Goal: Task Accomplishment & Management: Complete application form

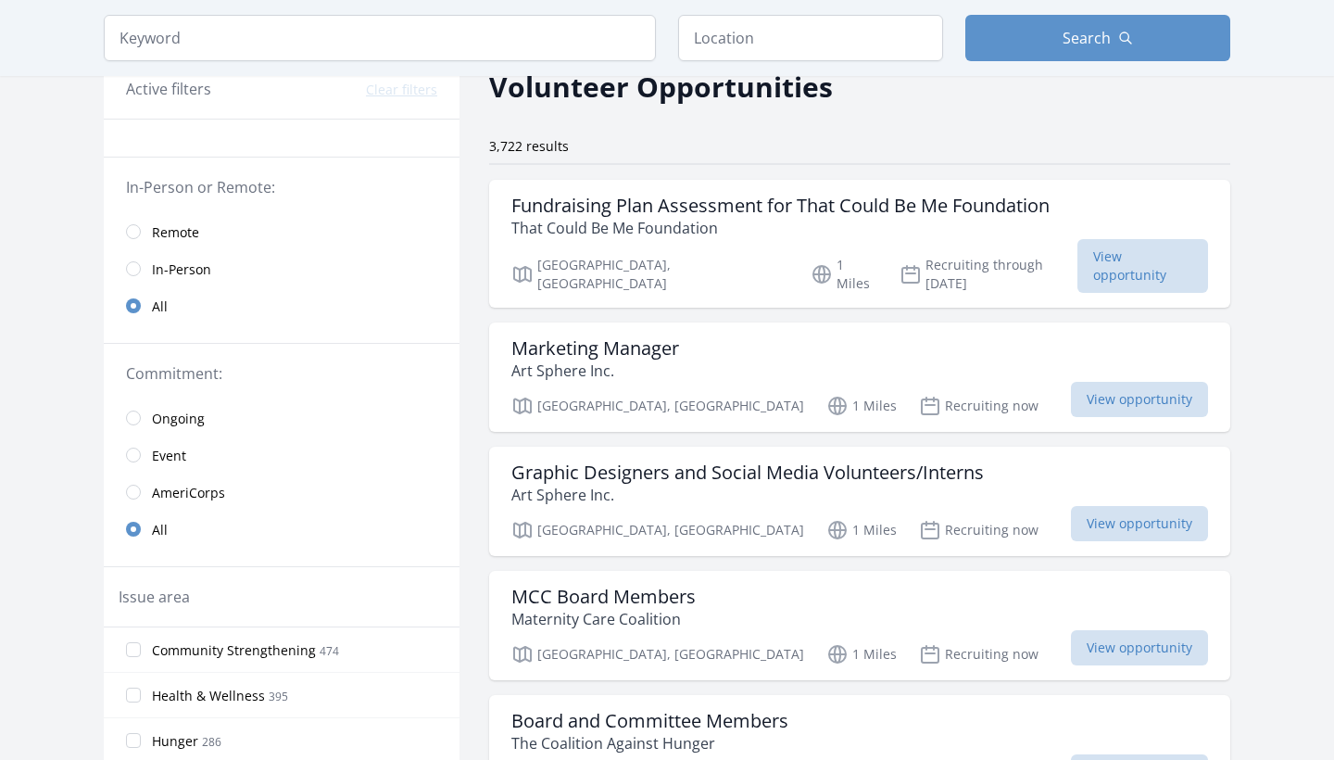
scroll to position [94, 0]
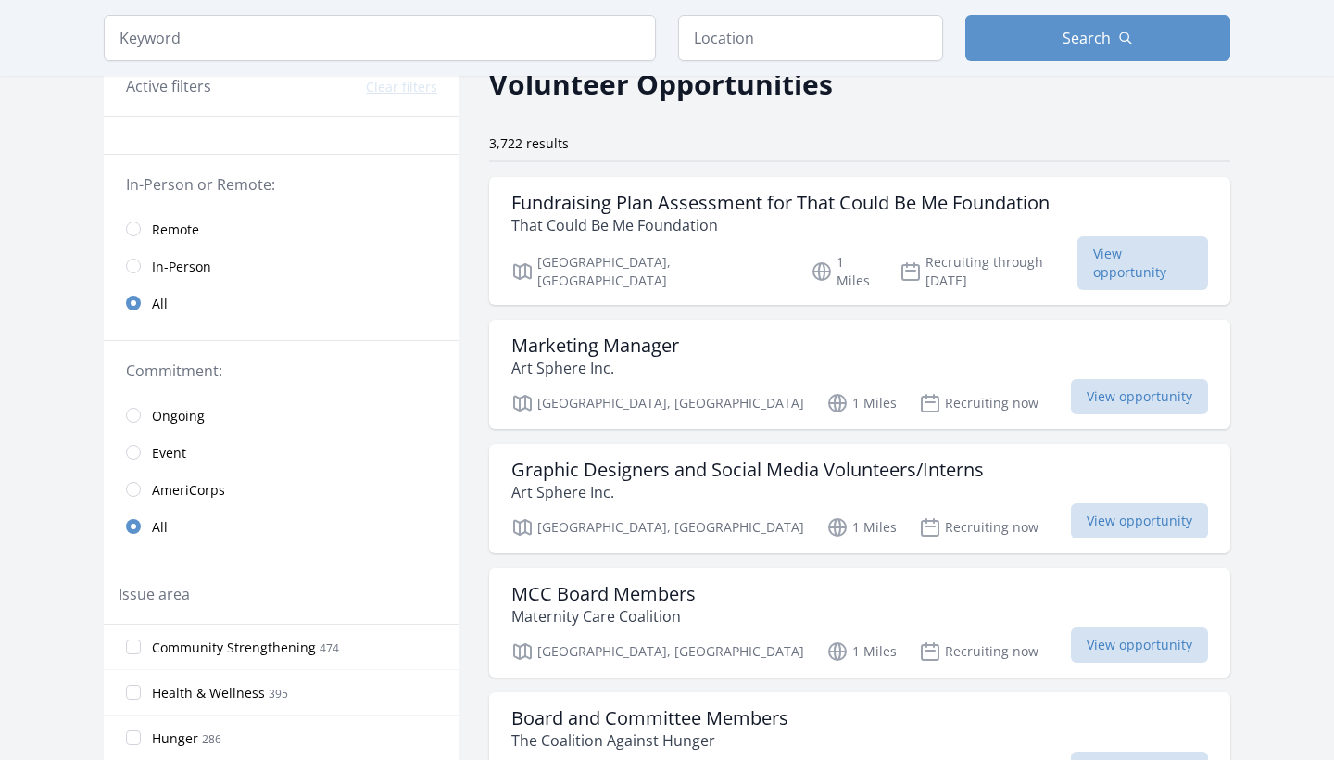
click at [188, 234] on span "Remote" at bounding box center [175, 229] width 47 height 19
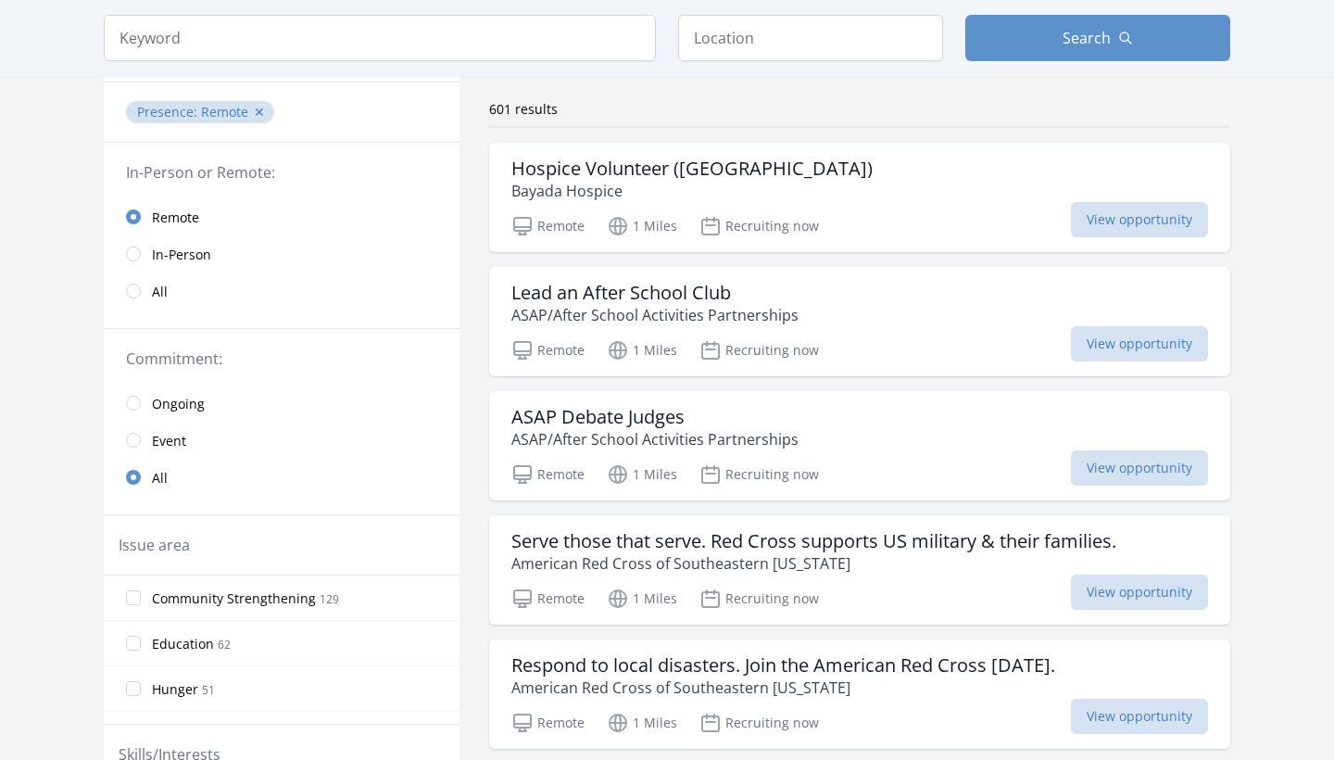
scroll to position [136, 0]
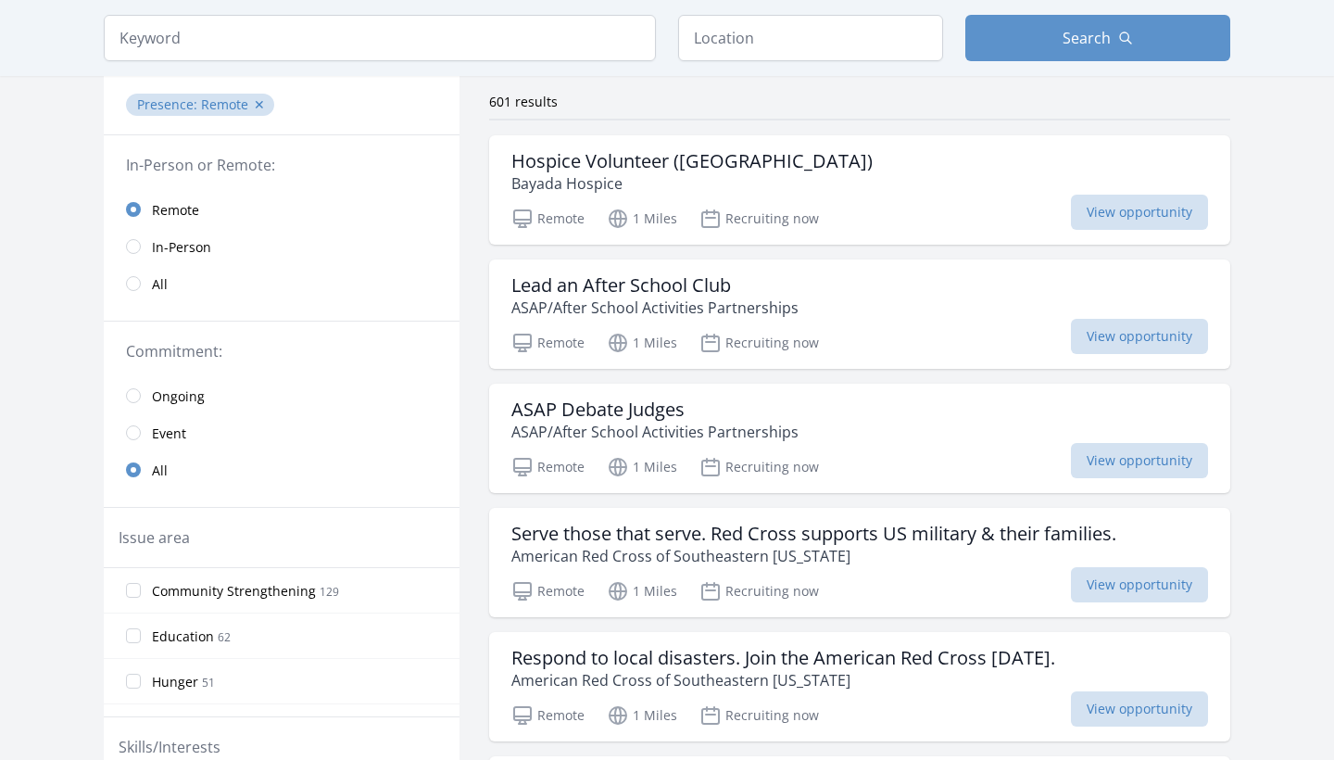
click at [178, 389] on span "Ongoing" at bounding box center [178, 396] width 53 height 19
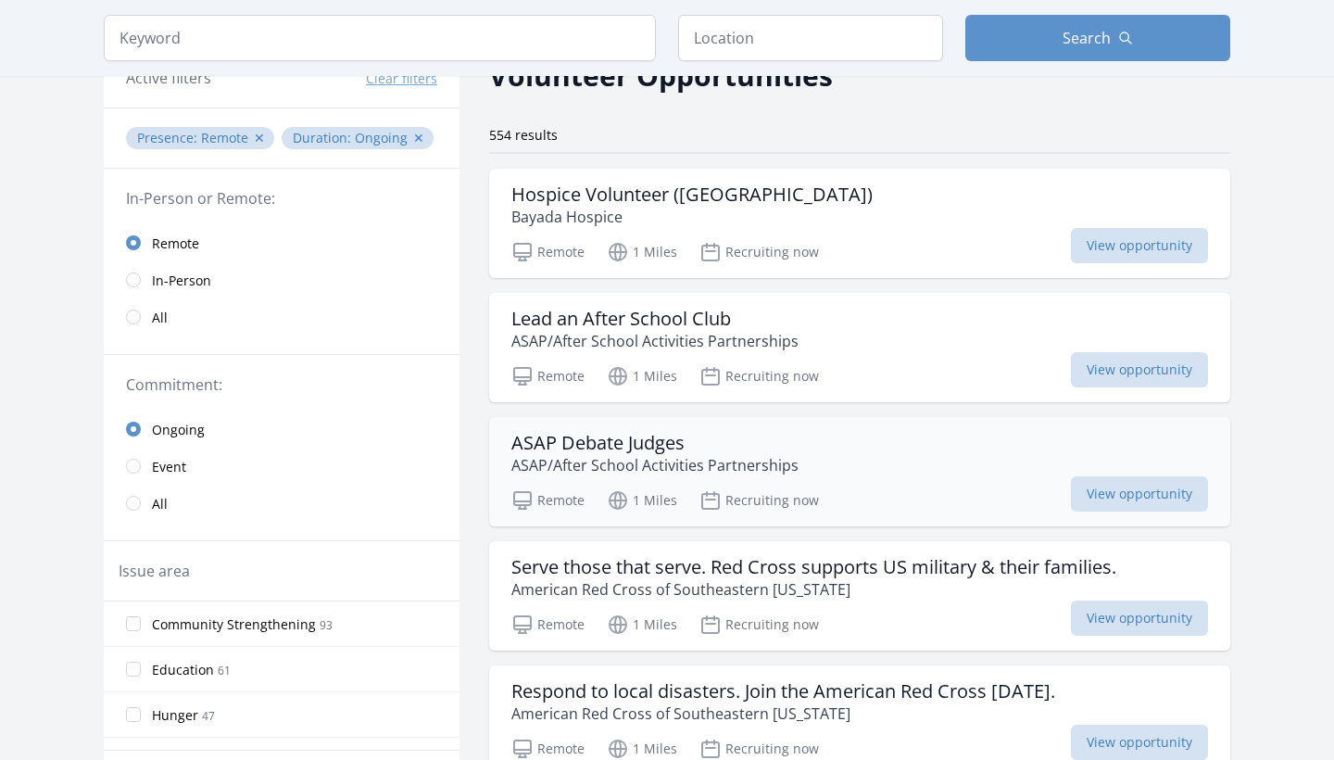
scroll to position [99, 0]
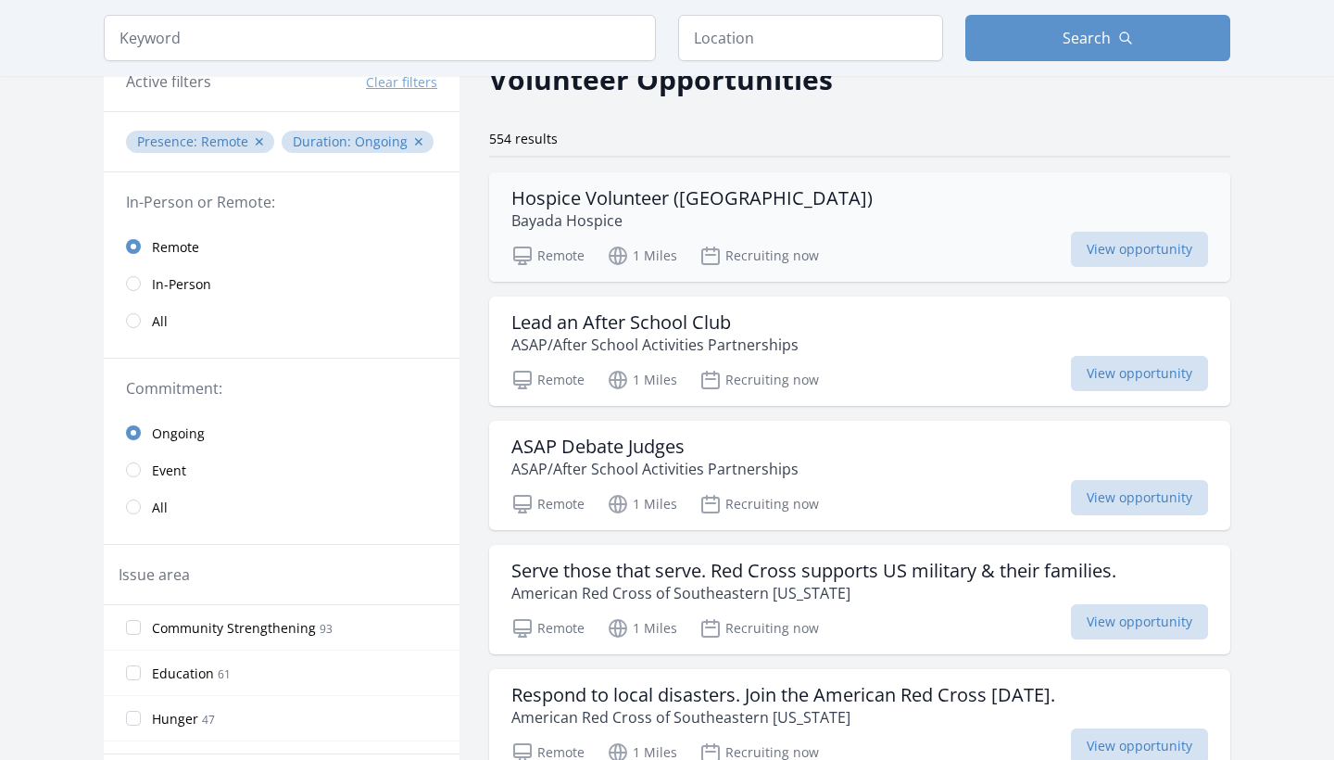
click at [843, 232] on div "Hospice Volunteer (Philadelphia County) Bayada Hospice Remote 1 Miles Recruitin…" at bounding box center [859, 226] width 741 height 109
click at [592, 311] on h3 "Lead an After School Club" at bounding box center [654, 322] width 287 height 22
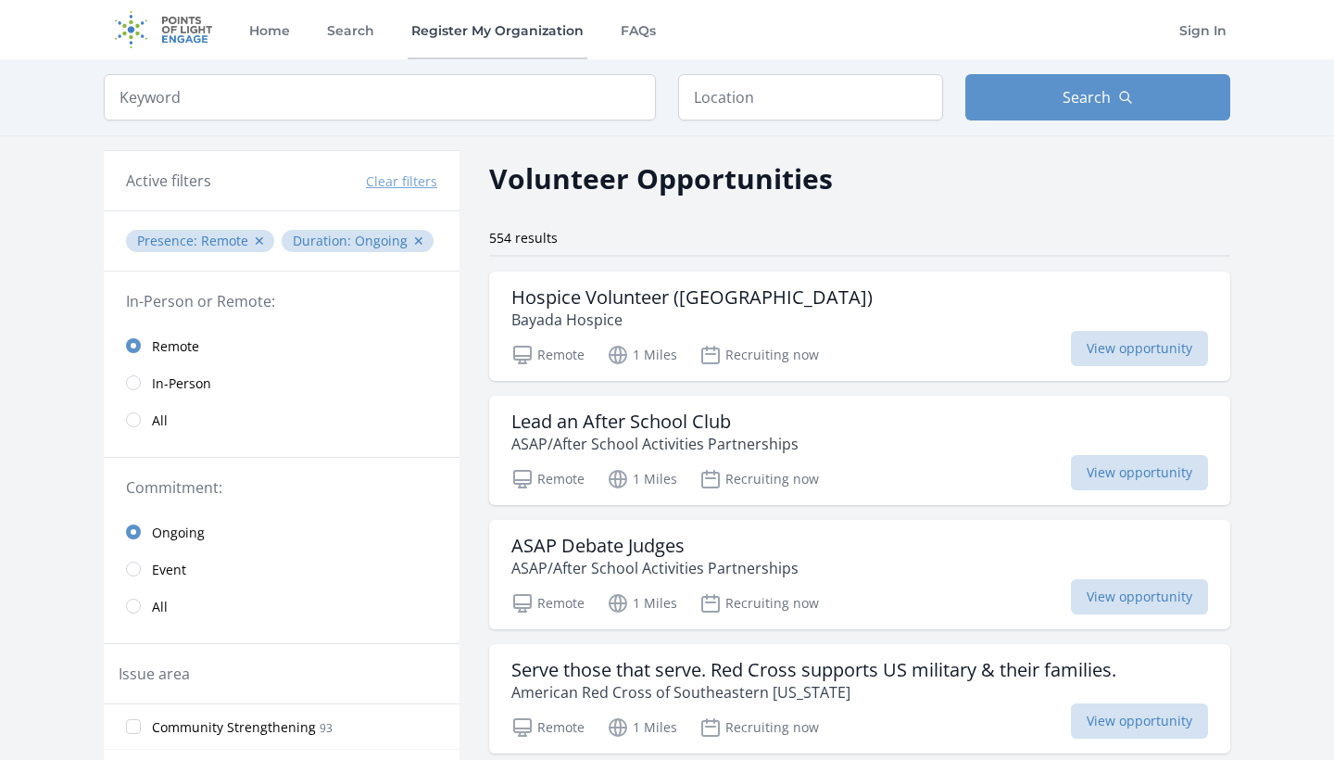
scroll to position [0, 0]
click at [416, 98] on input "search" at bounding box center [380, 97] width 552 height 46
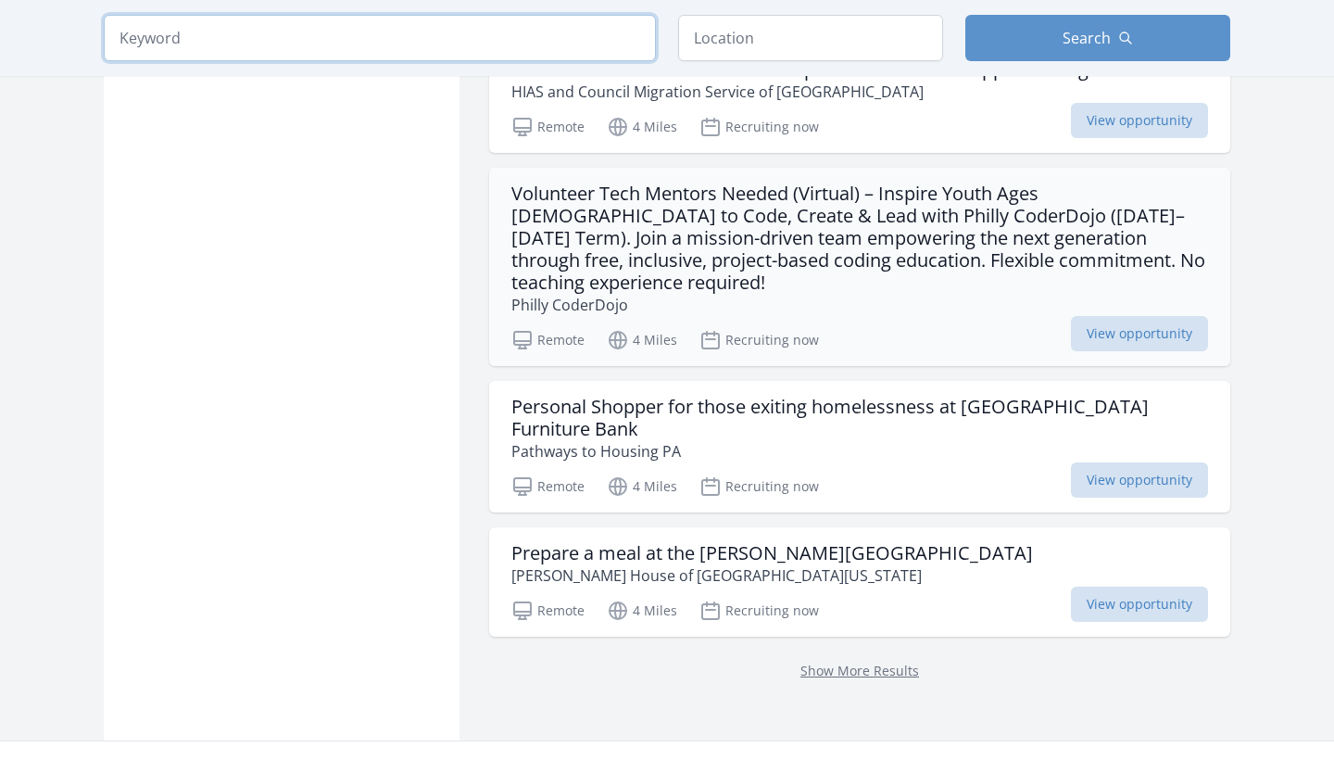
scroll to position [2255, 0]
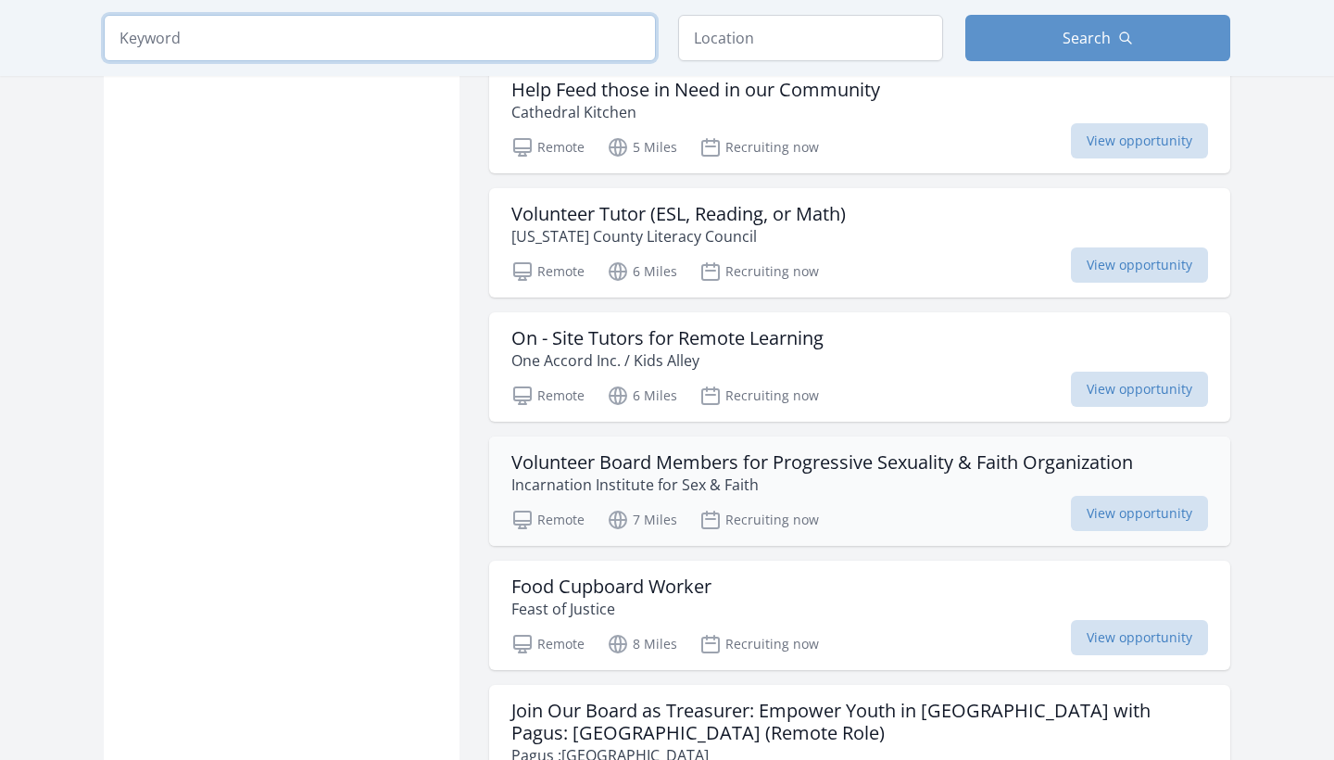
scroll to position [3069, 0]
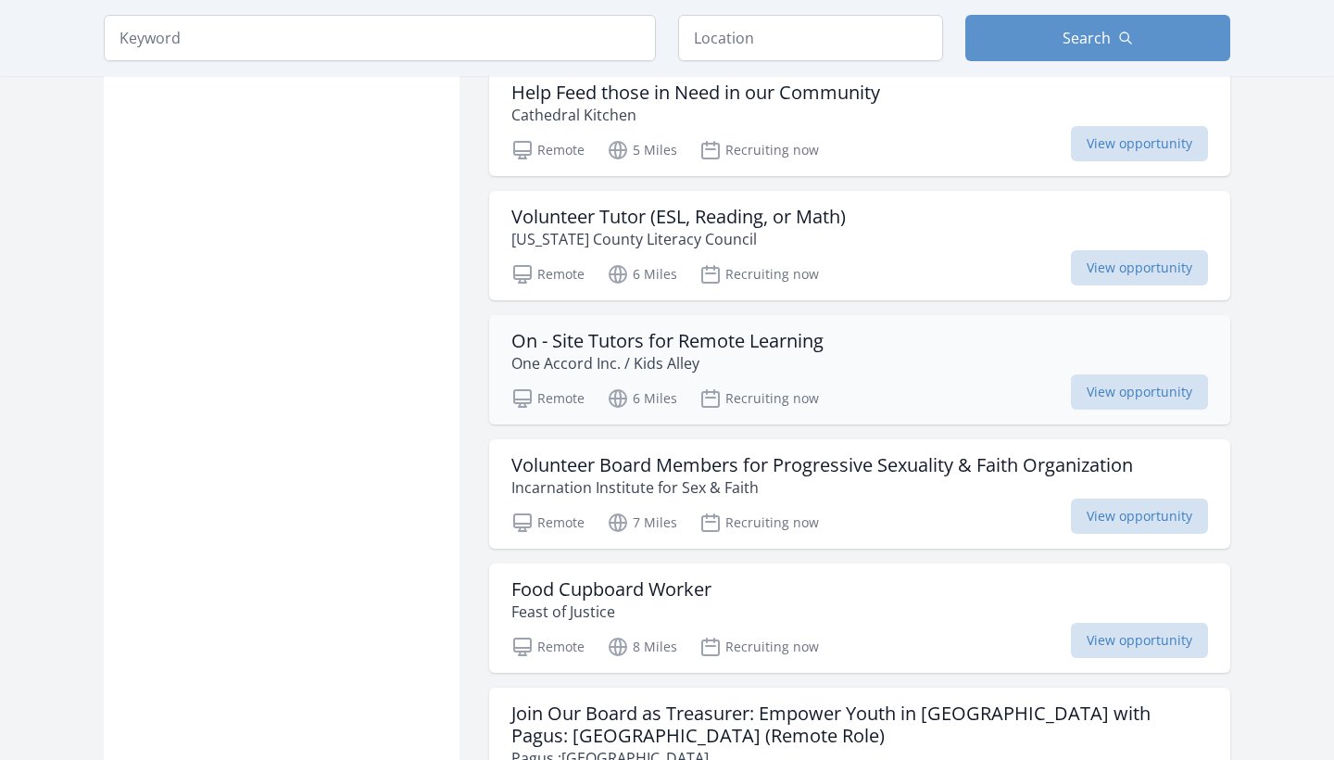
click at [798, 330] on h3 "On - Site Tutors for Remote Learning" at bounding box center [667, 341] width 312 height 22
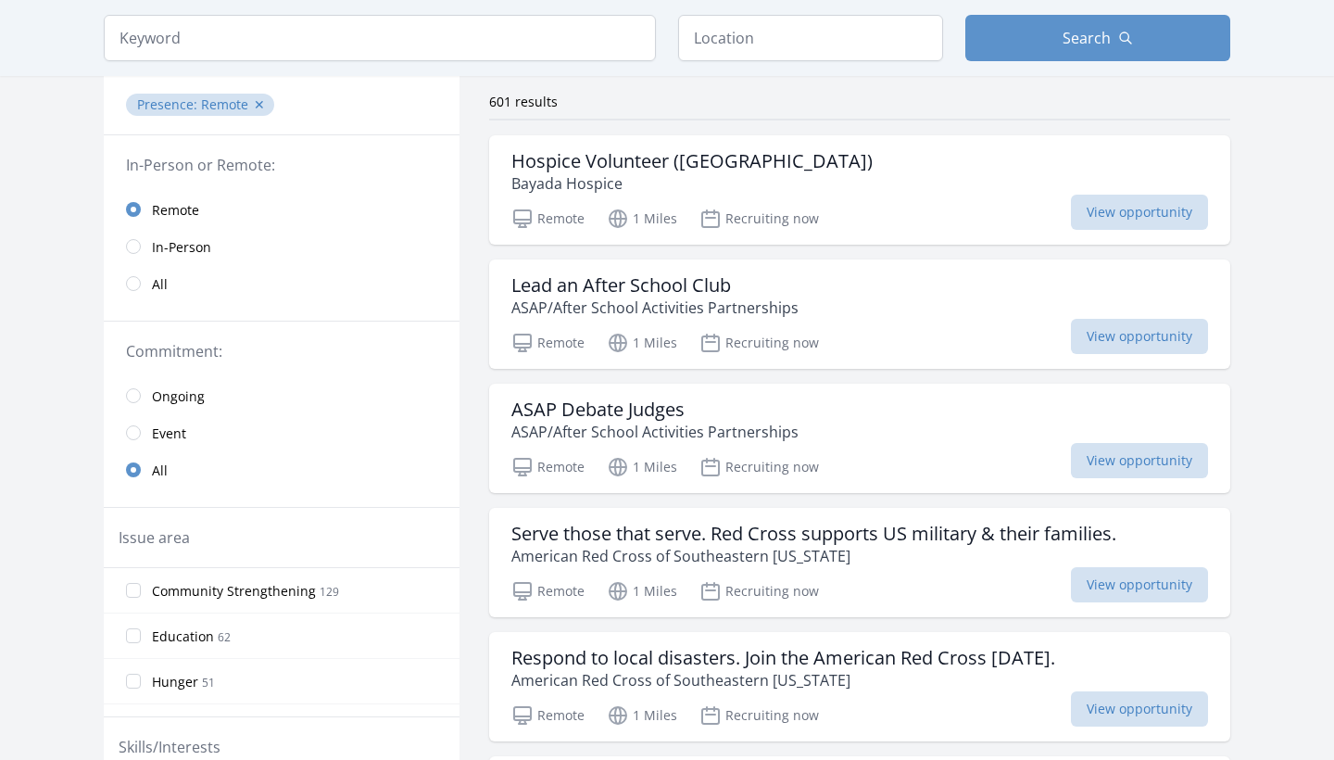
scroll to position [94, 0]
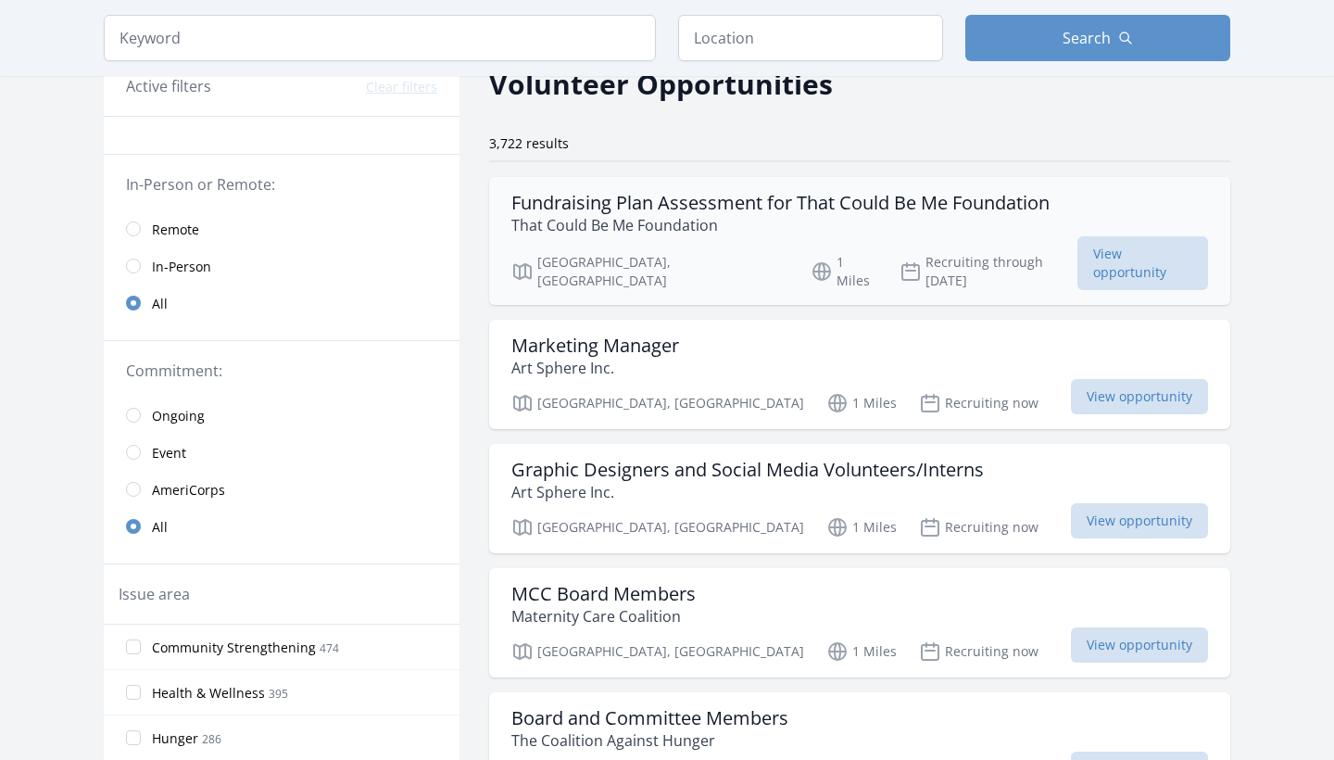
click at [561, 198] on h3 "Fundraising Plan Assessment for That Could Be Me Foundation" at bounding box center [780, 203] width 538 height 22
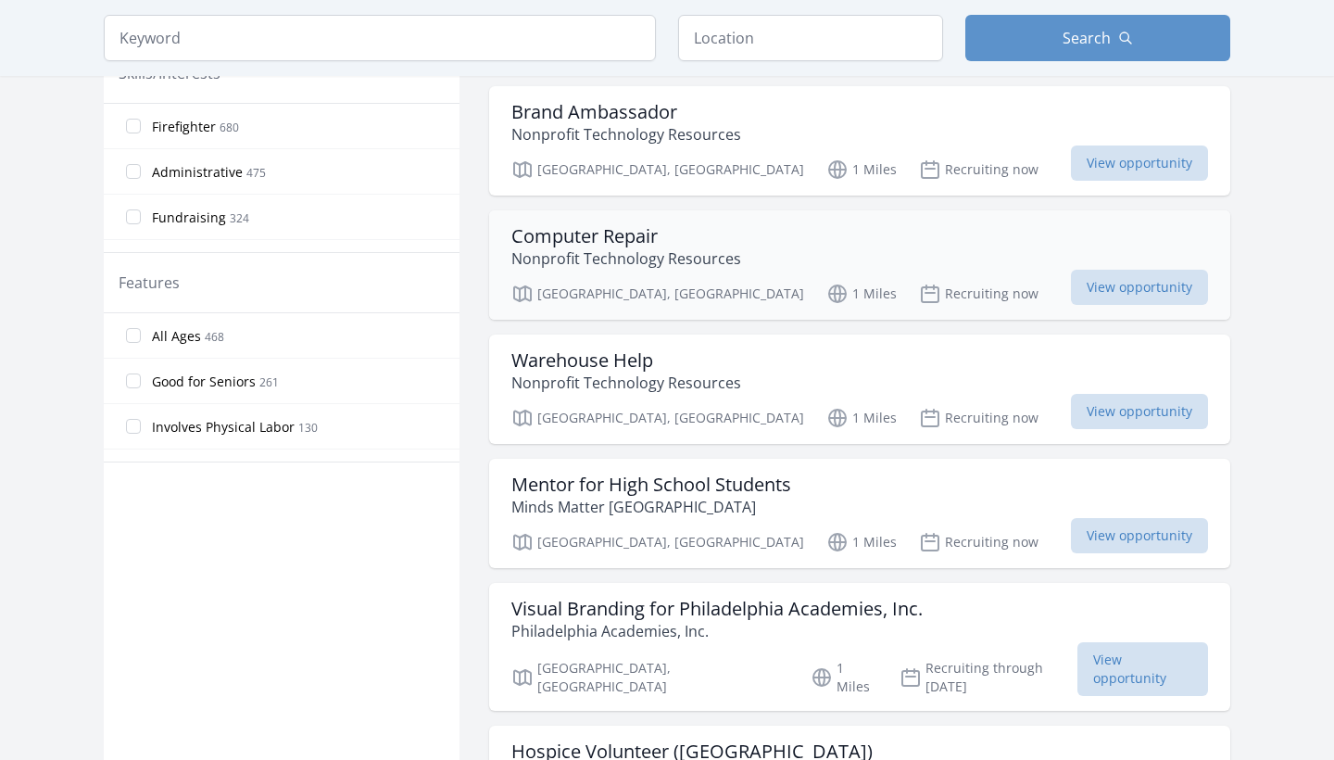
scroll to position [862, 0]
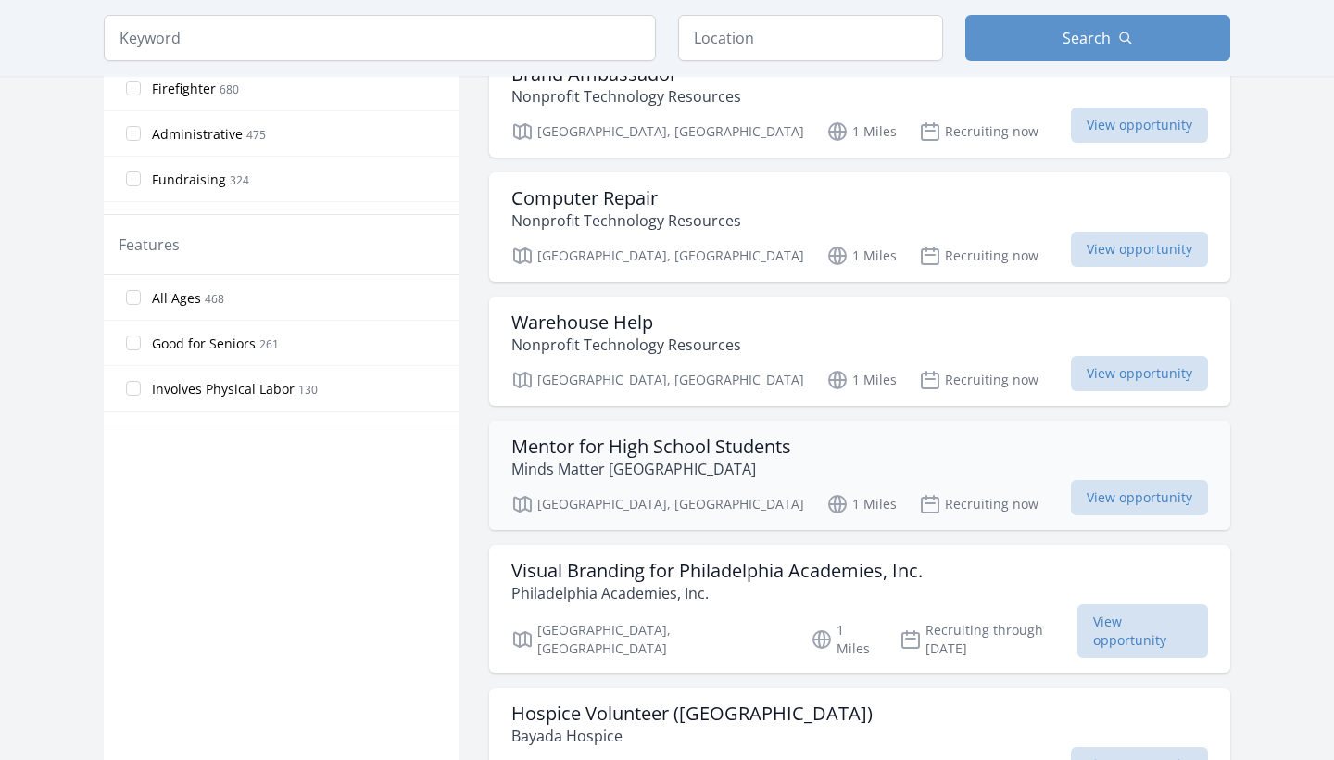
click at [597, 435] on h3 "Mentor for High School Students" at bounding box center [651, 446] width 280 height 22
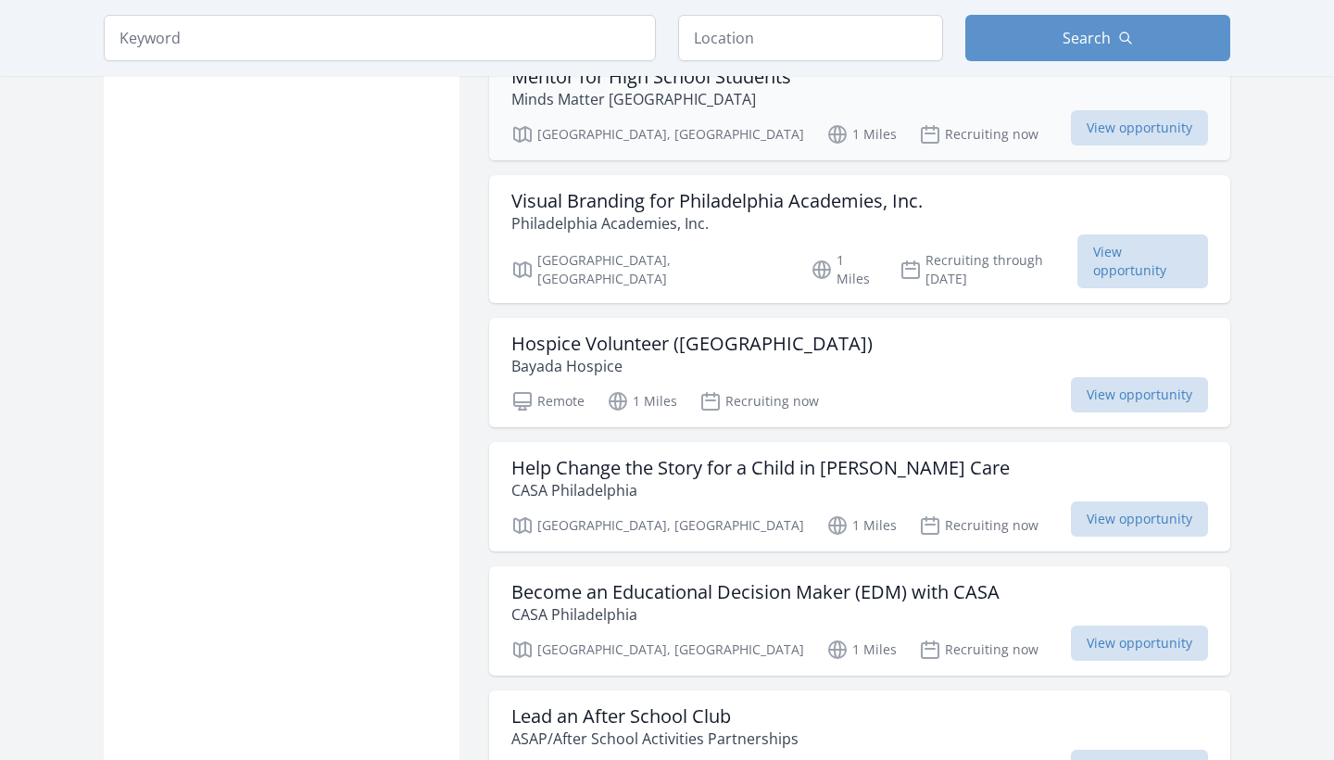
scroll to position [1406, 0]
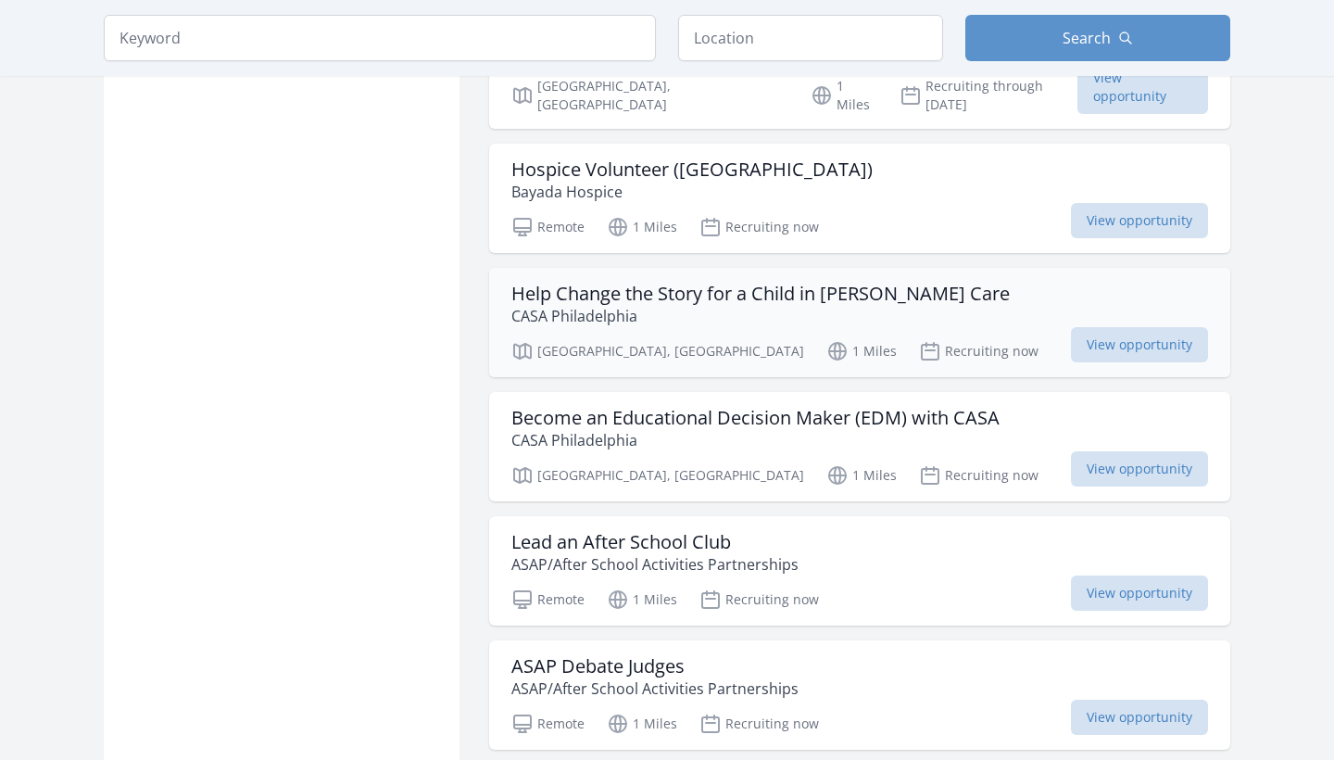
click at [618, 305] on p "CASA Philadelphia" at bounding box center [760, 316] width 498 height 22
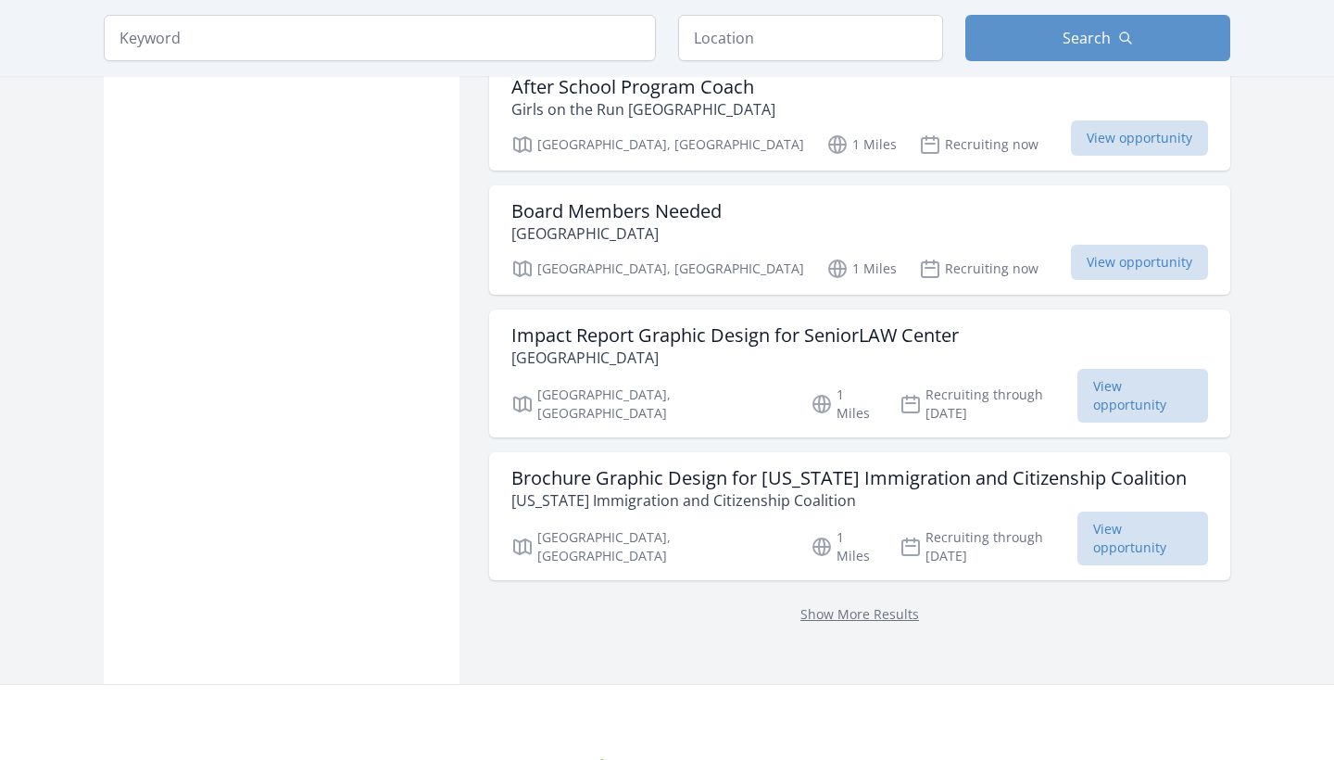
scroll to position [2334, 0]
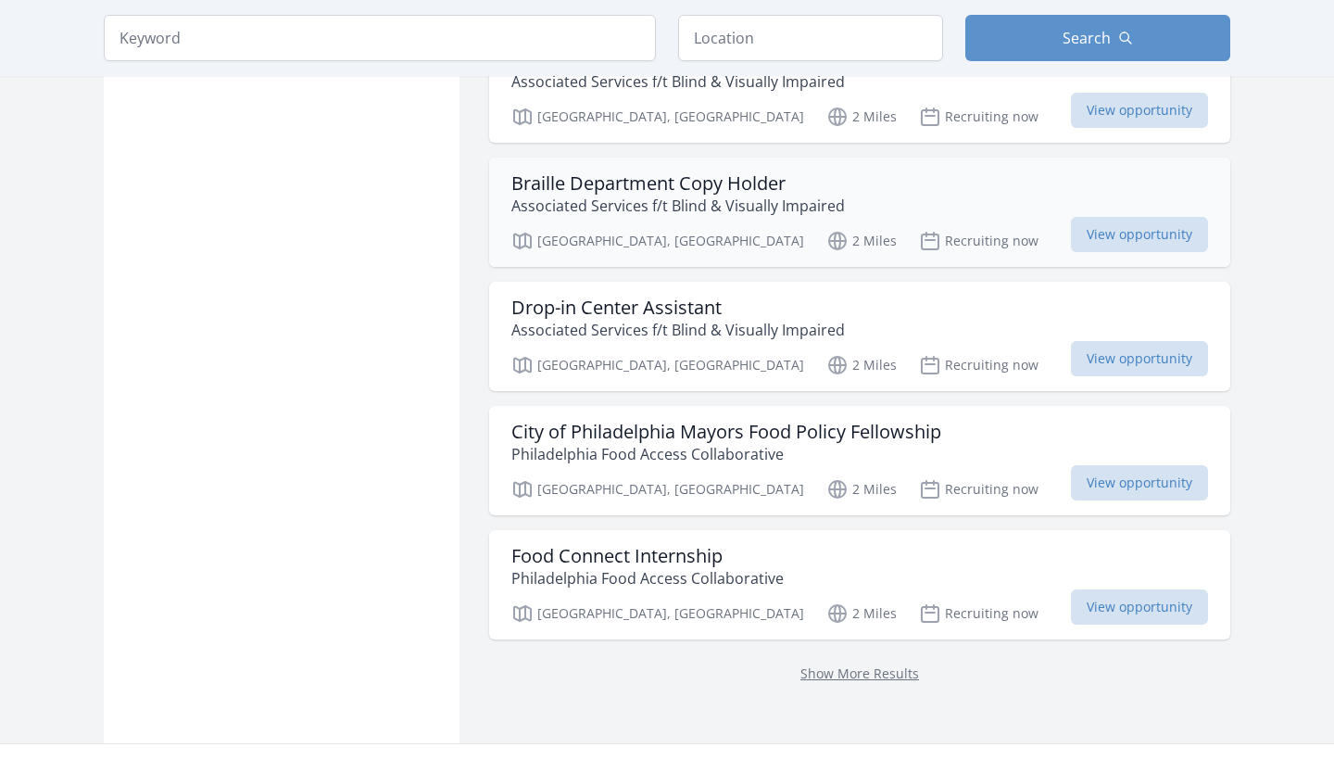
scroll to position [4875, 0]
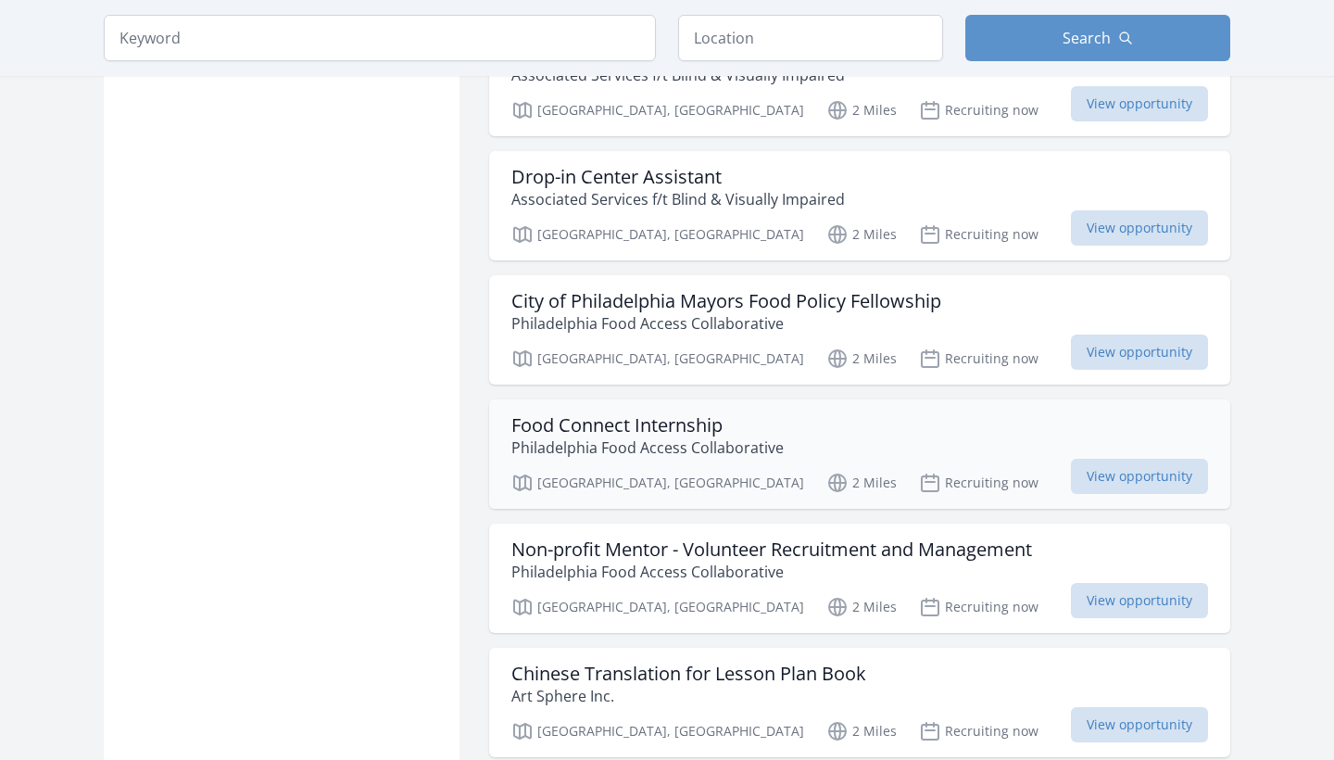
scroll to position [4804, 0]
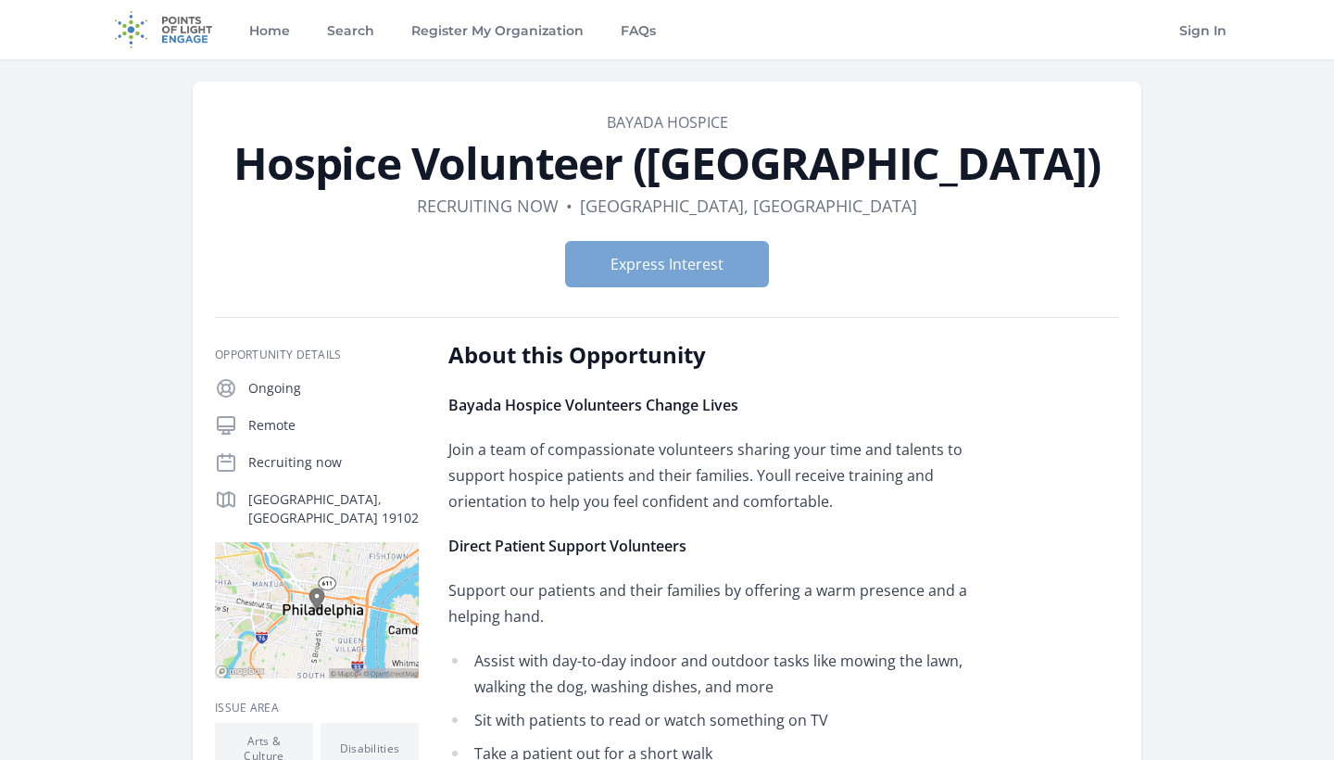
click at [720, 274] on button "Express Interest" at bounding box center [667, 264] width 204 height 46
click at [656, 252] on button "Express Interest" at bounding box center [667, 264] width 204 height 46
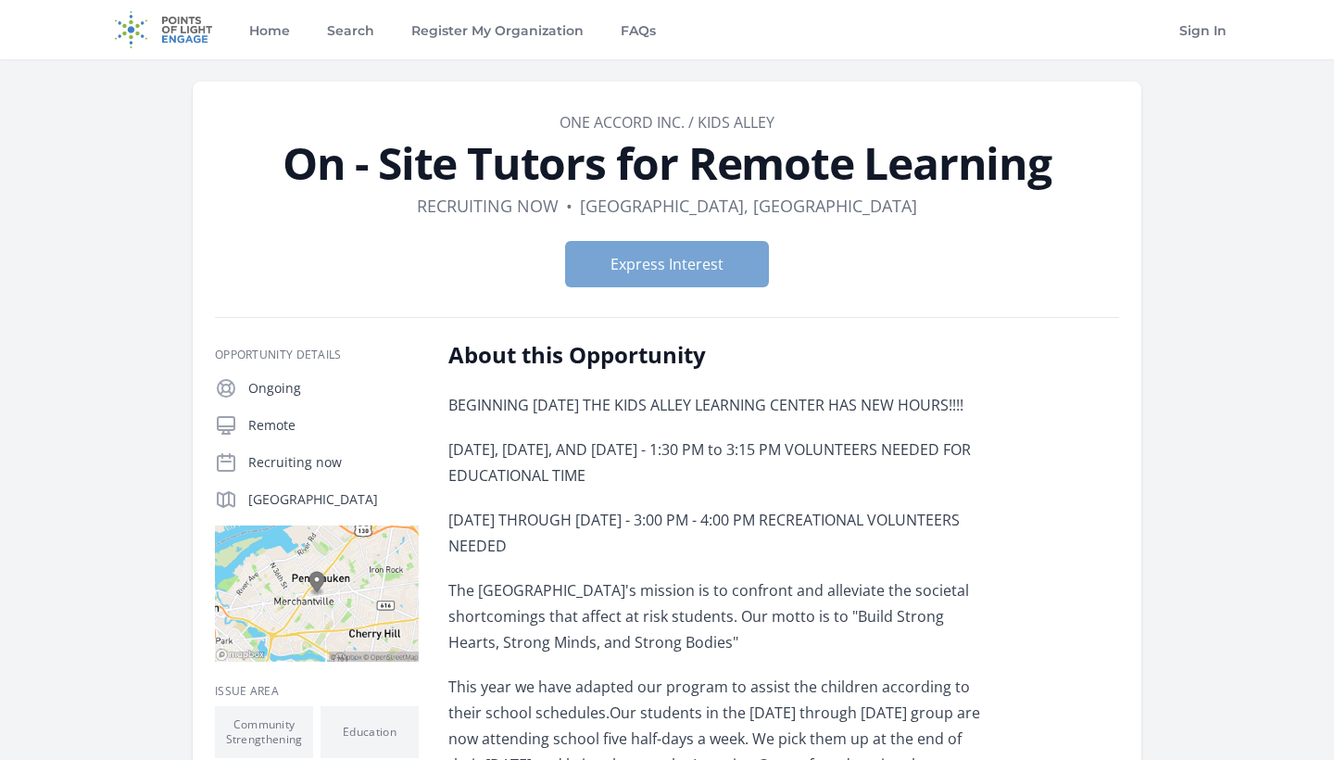
scroll to position [-1, 0]
click at [706, 249] on button "Express Interest" at bounding box center [667, 264] width 204 height 46
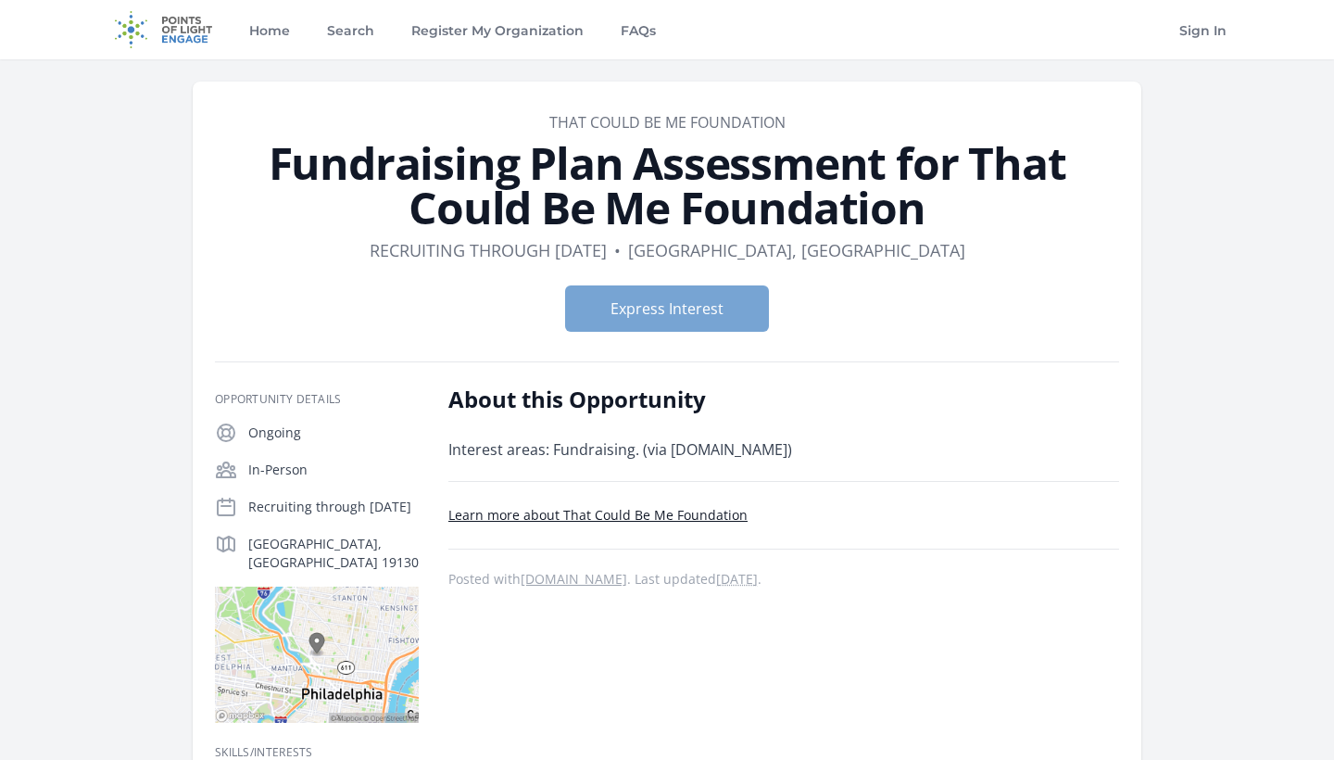
click at [612, 316] on button "Express Interest" at bounding box center [667, 308] width 204 height 46
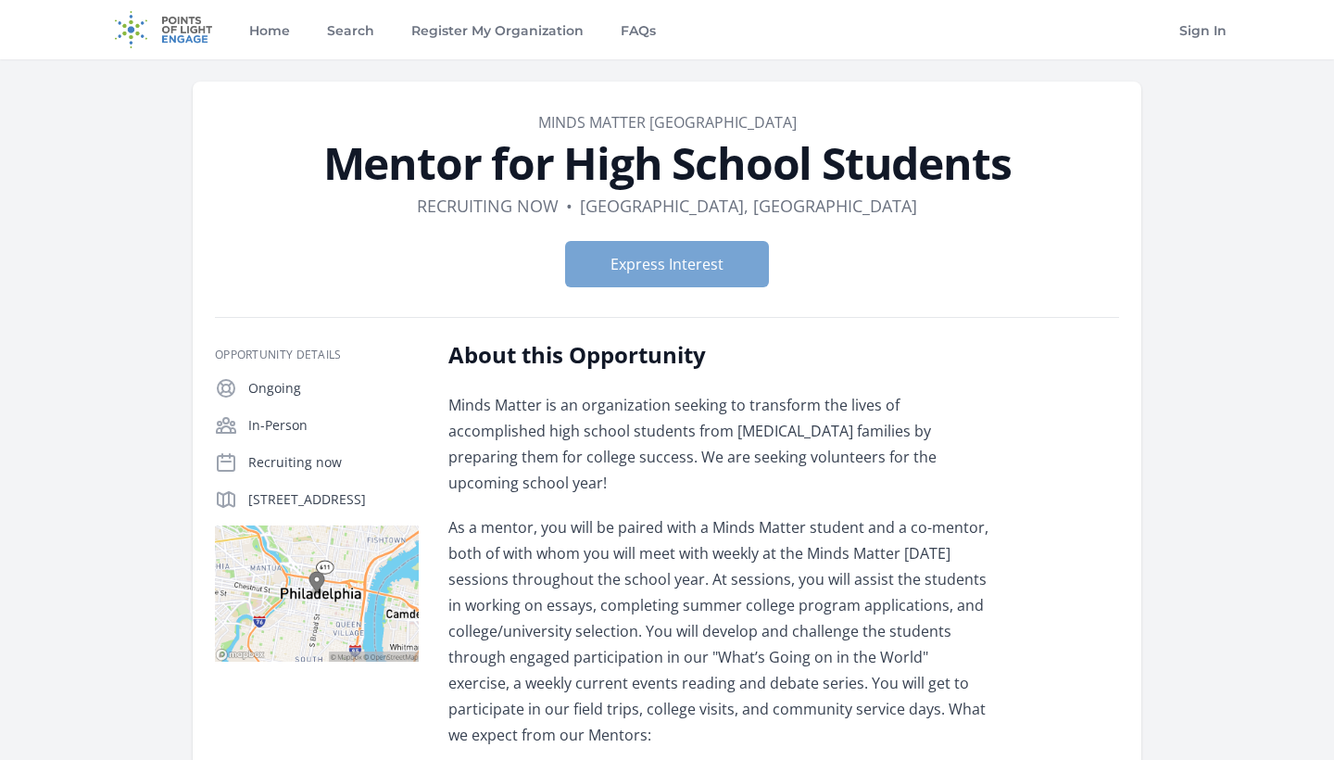
click at [690, 272] on button "Express Interest" at bounding box center [667, 264] width 204 height 46
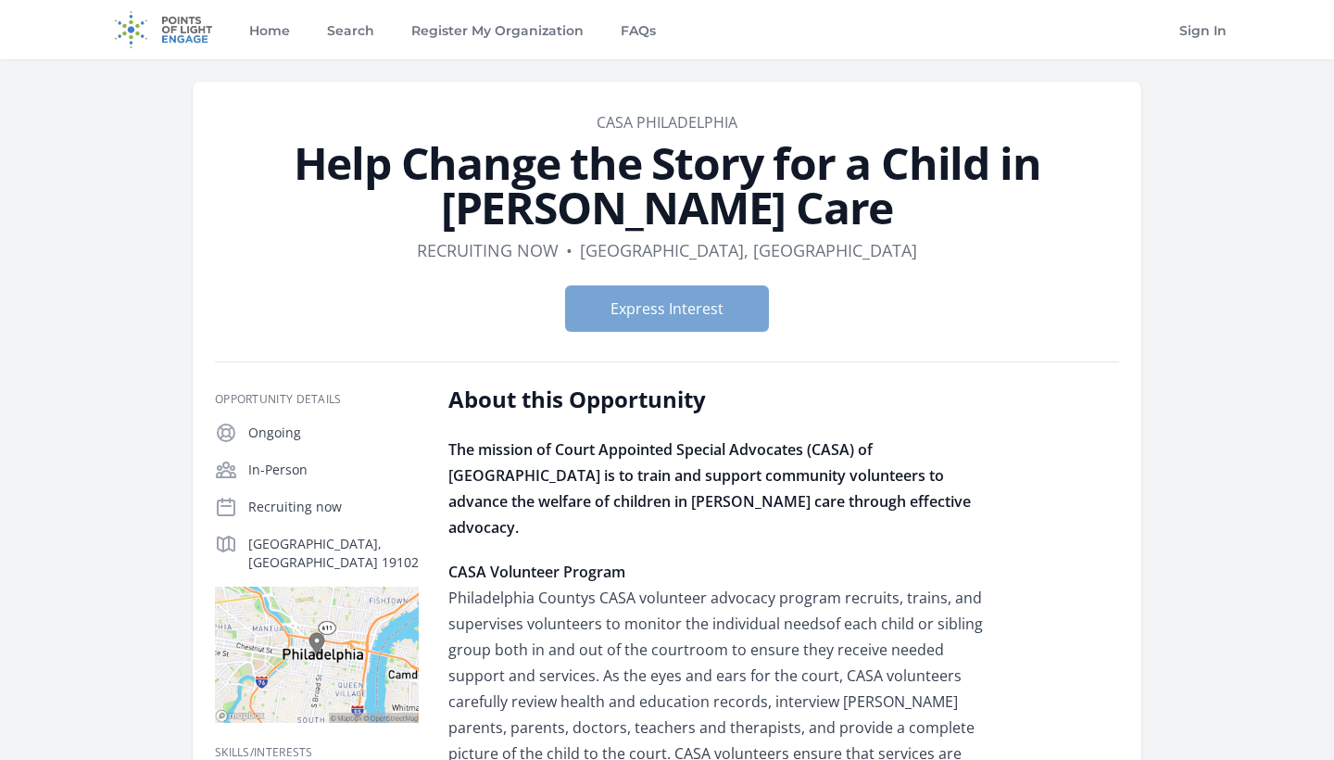
click at [637, 297] on button "Express Interest" at bounding box center [667, 308] width 204 height 46
